Goal: Task Accomplishment & Management: Manage account settings

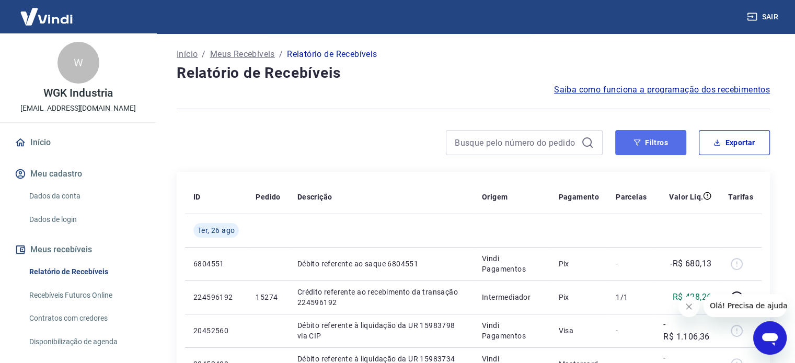
click at [652, 144] on button "Filtros" at bounding box center [651, 142] width 71 height 25
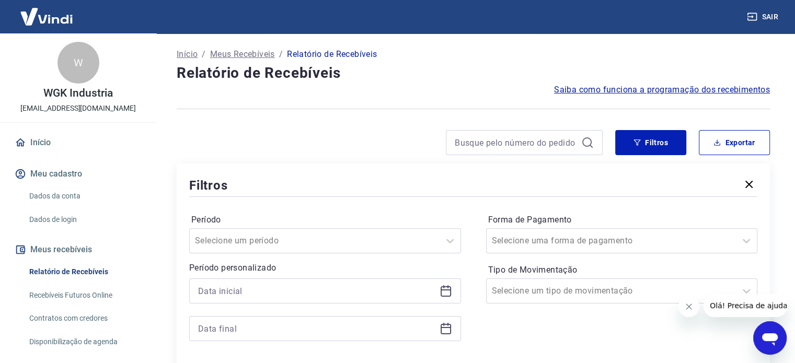
click at [448, 294] on icon at bounding box center [446, 291] width 13 height 13
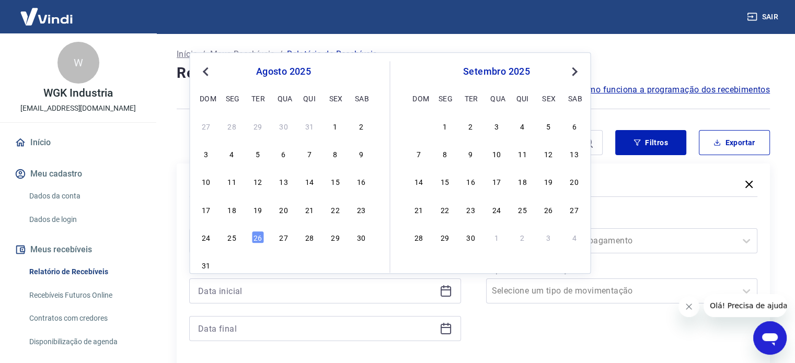
click at [362, 210] on div "23" at bounding box center [361, 209] width 13 height 13
type input "[DATE]"
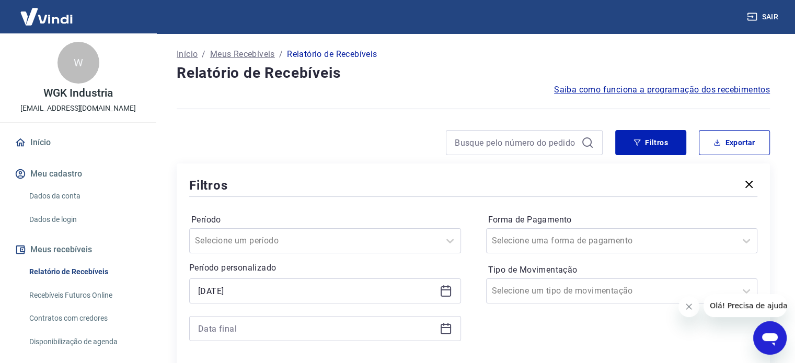
click at [447, 332] on icon at bounding box center [446, 329] width 13 height 13
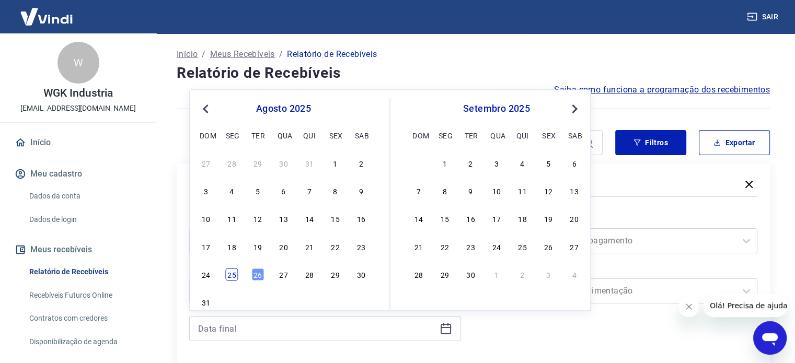
click at [234, 275] on div "25" at bounding box center [232, 274] width 13 height 13
type input "[DATE]"
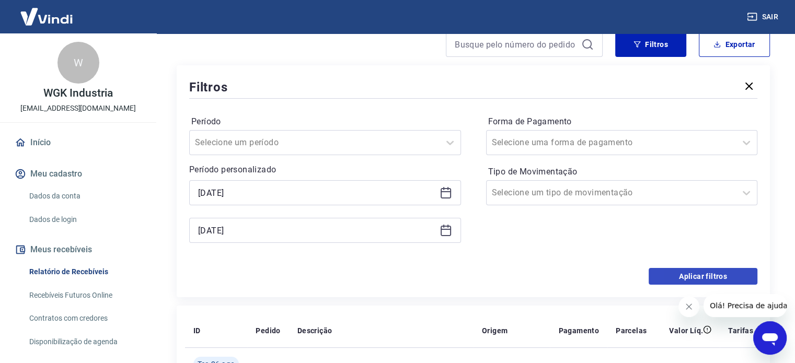
scroll to position [105, 0]
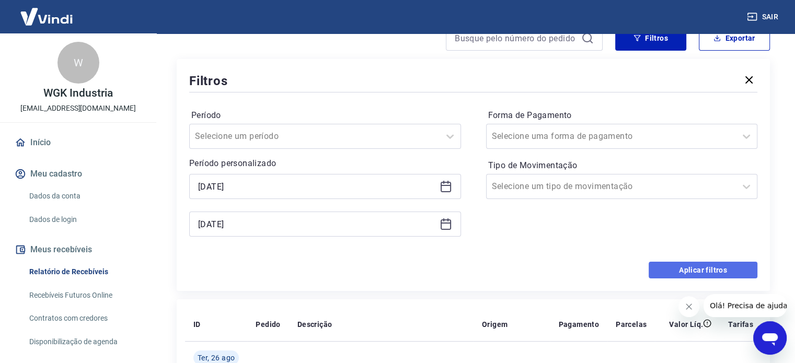
click at [711, 274] on button "Aplicar filtros" at bounding box center [703, 270] width 109 height 17
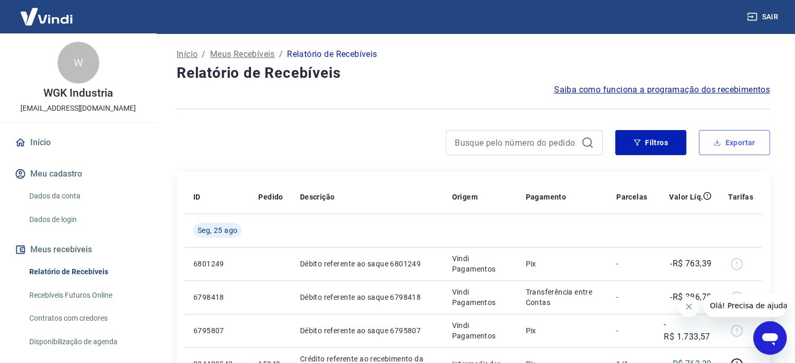
click at [744, 148] on button "Exportar" at bounding box center [734, 142] width 71 height 25
type input "[DATE]"
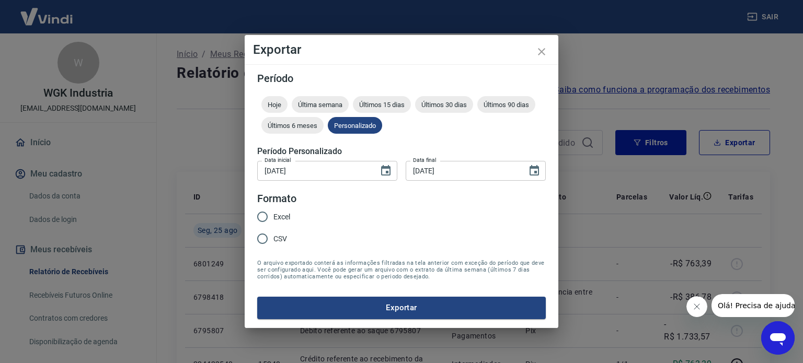
click at [280, 213] on span "Excel" at bounding box center [282, 217] width 17 height 11
click at [274, 213] on input "Excel" at bounding box center [263, 217] width 22 height 22
radio input "true"
click at [459, 305] on button "Exportar" at bounding box center [401, 308] width 289 height 22
